Goal: Task Accomplishment & Management: Manage account settings

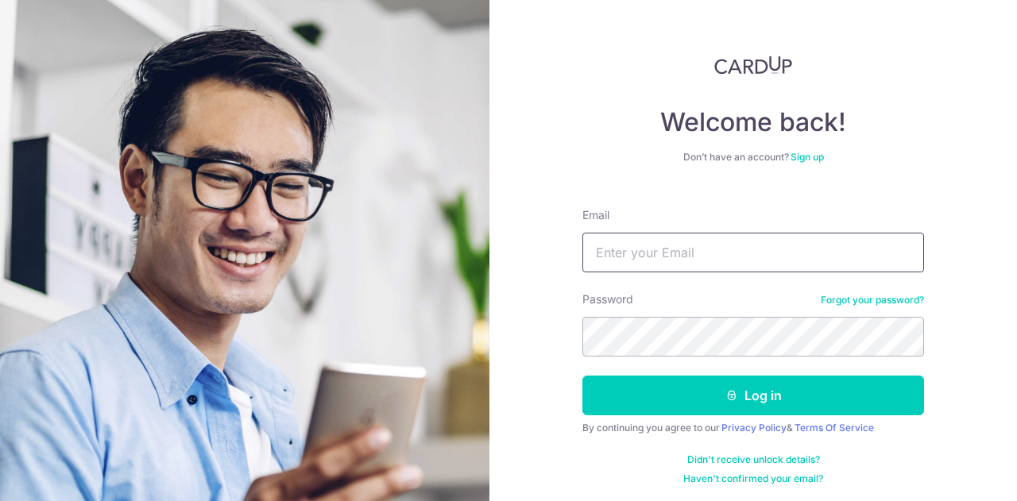
click at [721, 249] on input "Email" at bounding box center [753, 253] width 342 height 40
type input "[EMAIL_ADDRESS][DOMAIN_NAME]"
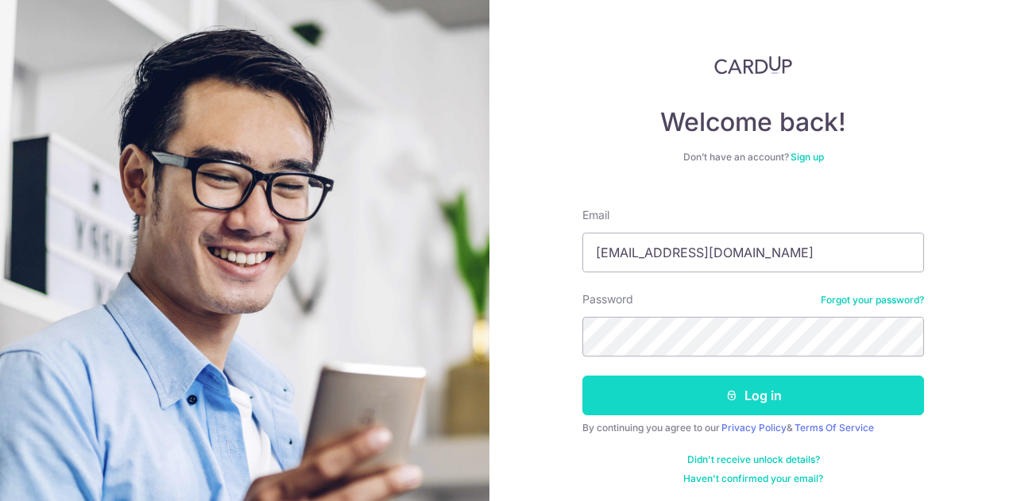
click at [688, 401] on button "Log in" at bounding box center [753, 396] width 342 height 40
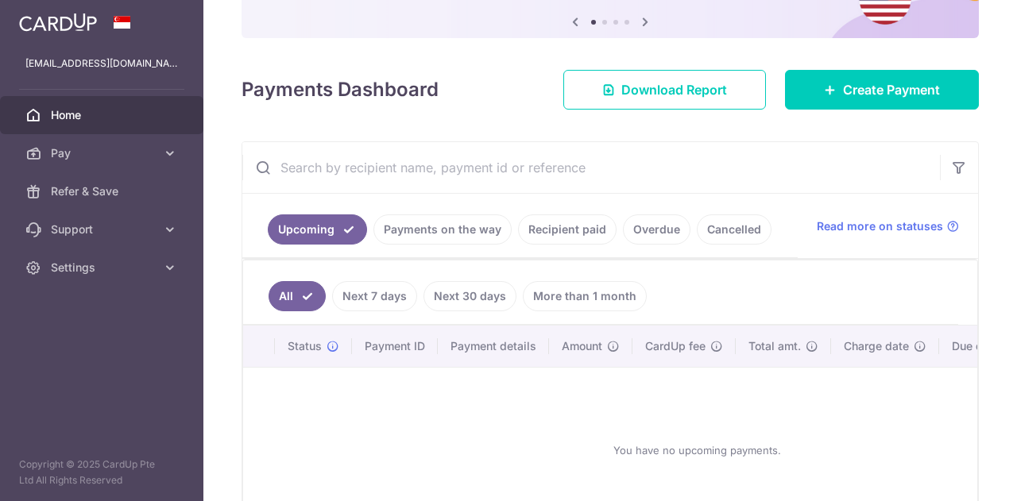
scroll to position [189, 0]
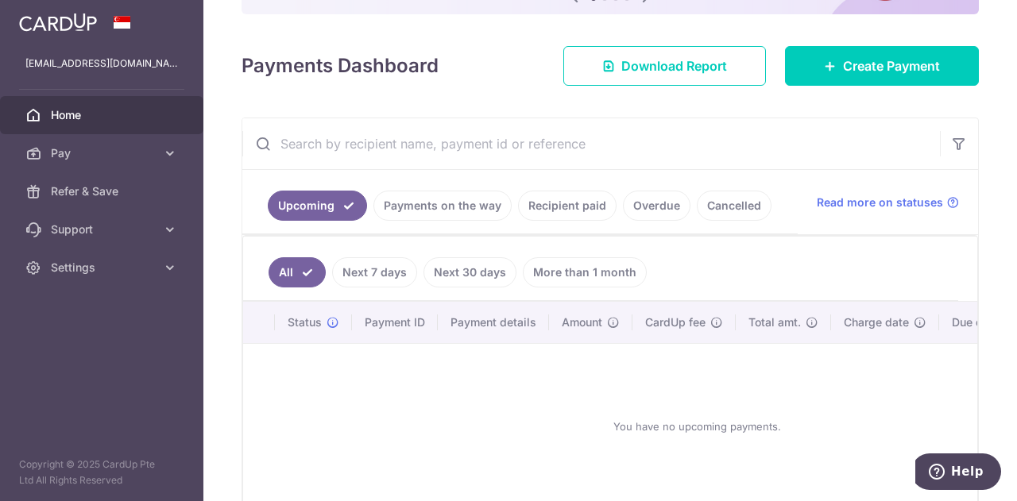
click at [377, 261] on link "Next 7 days" at bounding box center [374, 272] width 85 height 30
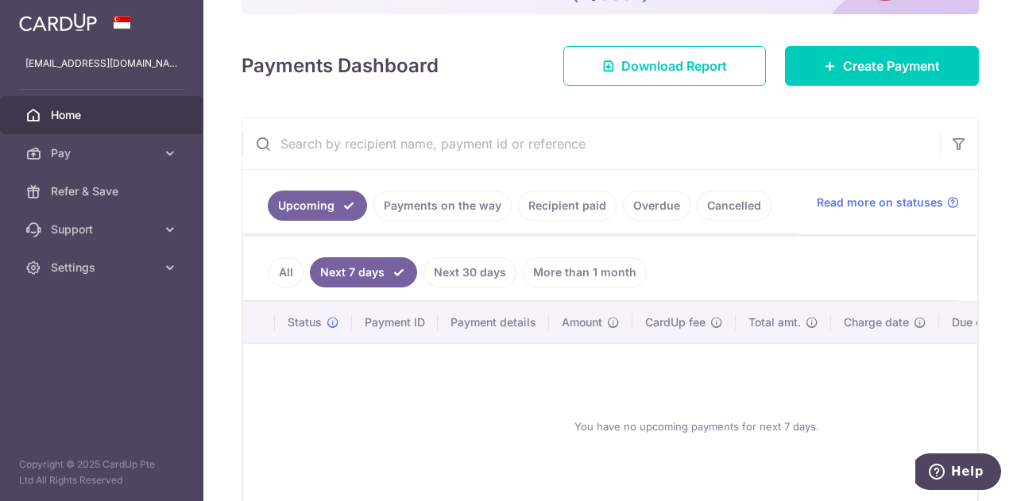
click at [449, 198] on link "Payments on the way" at bounding box center [442, 206] width 138 height 30
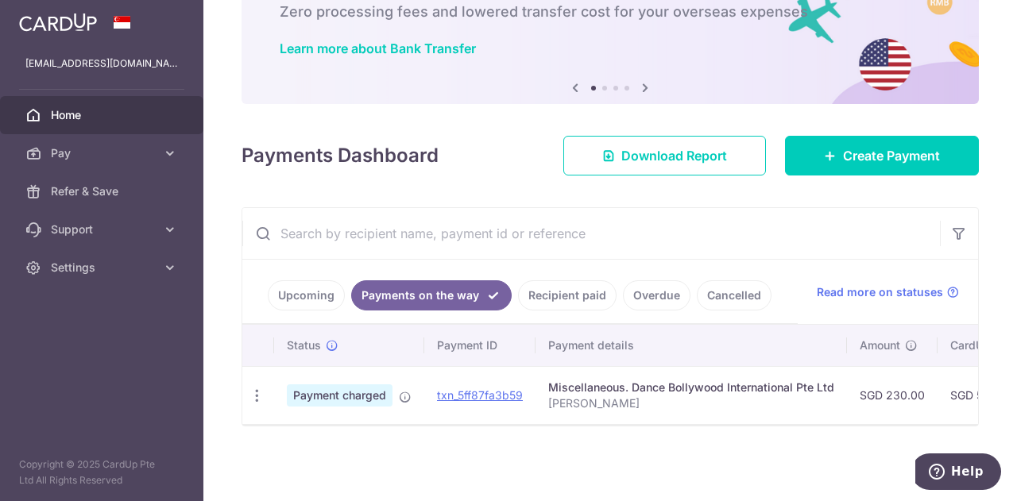
scroll to position [103, 0]
click at [714, 416] on td "Miscellaneous. Dance Bollywood International Pte Ltd Priyanka Trehan" at bounding box center [690, 395] width 311 height 58
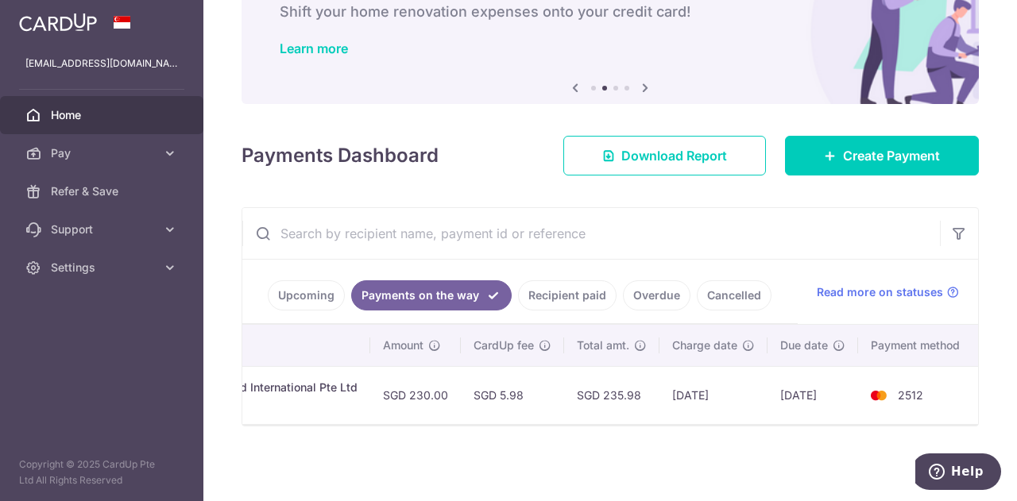
scroll to position [0, 0]
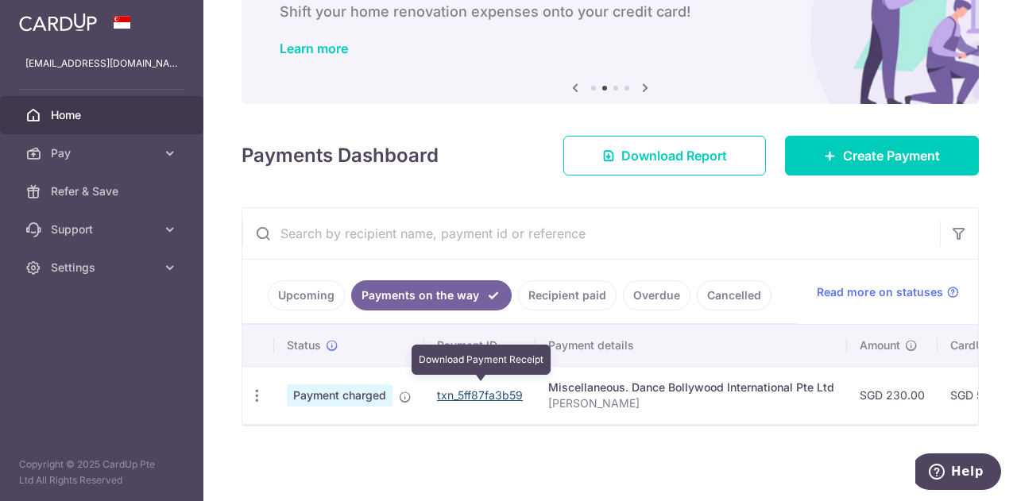
drag, startPoint x: 489, startPoint y: 392, endPoint x: 577, endPoint y: 56, distance: 347.3
click at [489, 392] on link "txn_5ff87fa3b59" at bounding box center [480, 396] width 86 height 14
